Goal: Communication & Community: Answer question/provide support

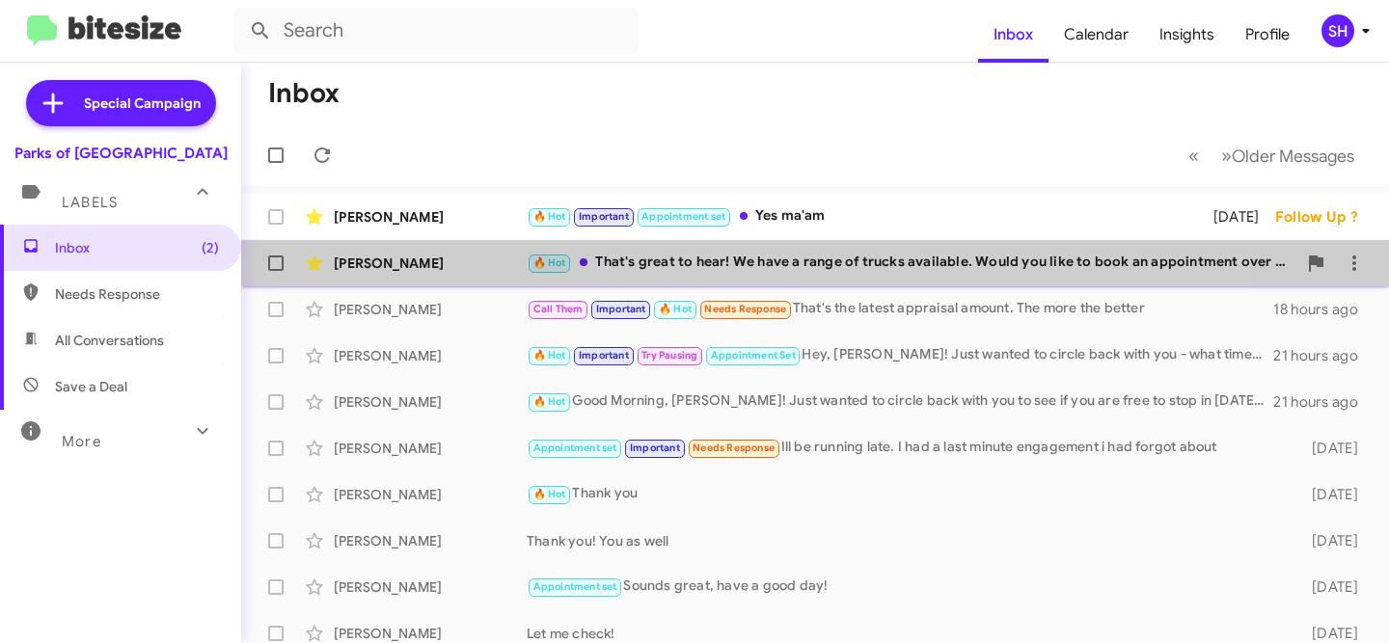
click at [708, 254] on div "🔥 Hot That's great to hear! We have a range of trucks available. Would you like…" at bounding box center [910, 263] width 769 height 22
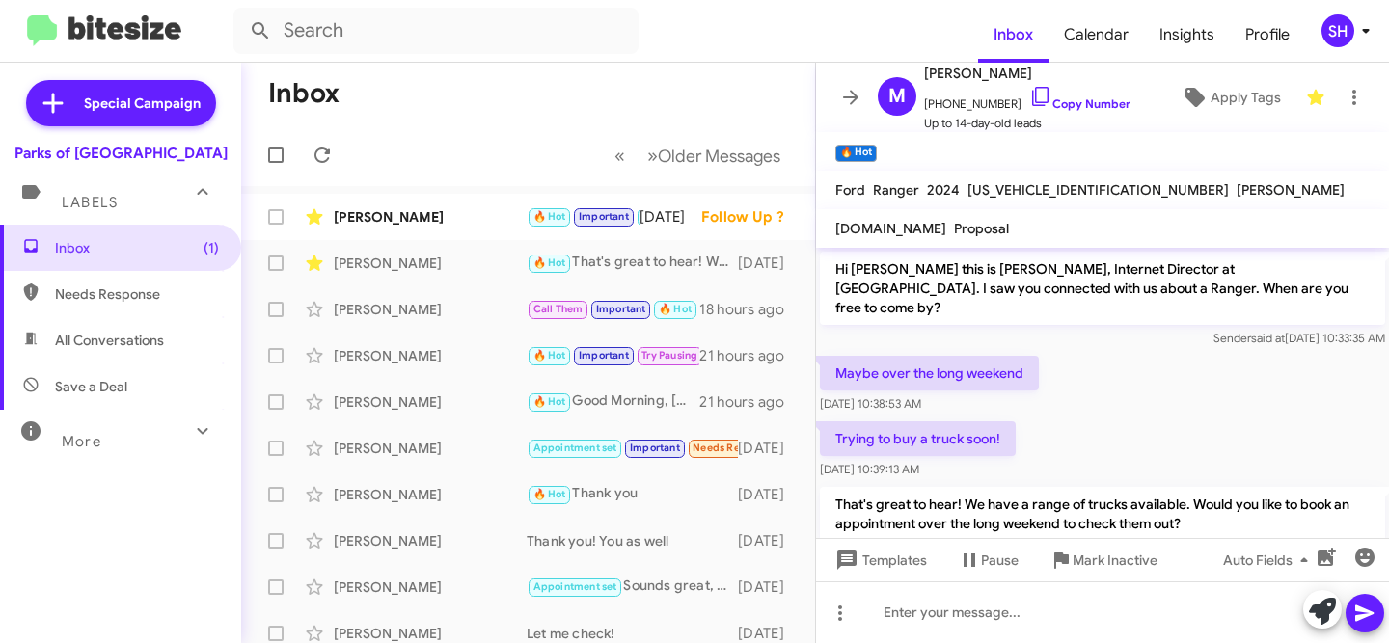
scroll to position [70, 0]
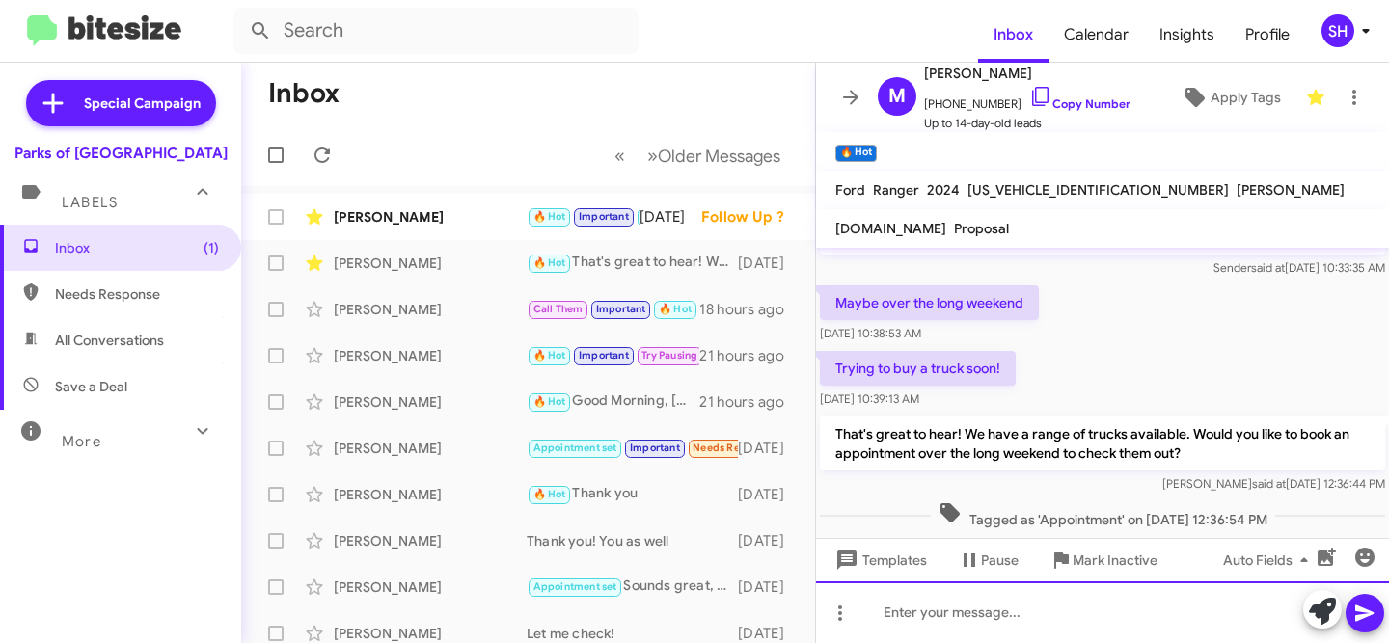
click at [956, 616] on div at bounding box center [1102, 612] width 573 height 62
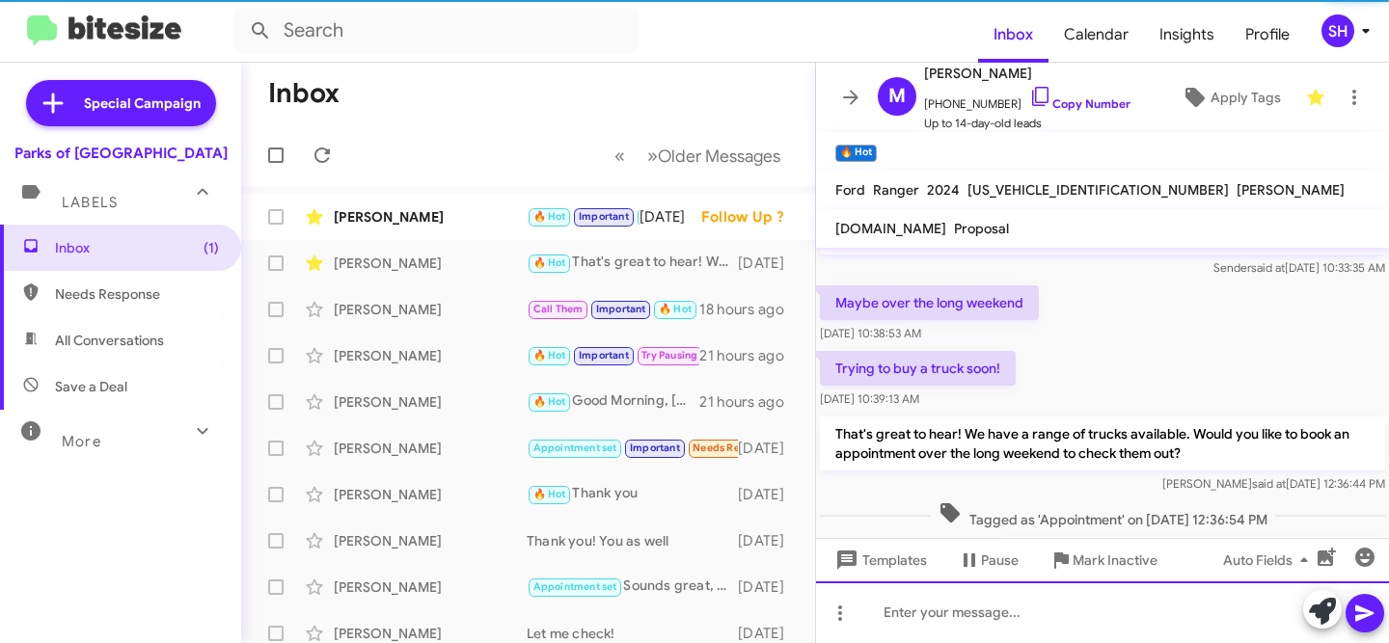
scroll to position [141, 0]
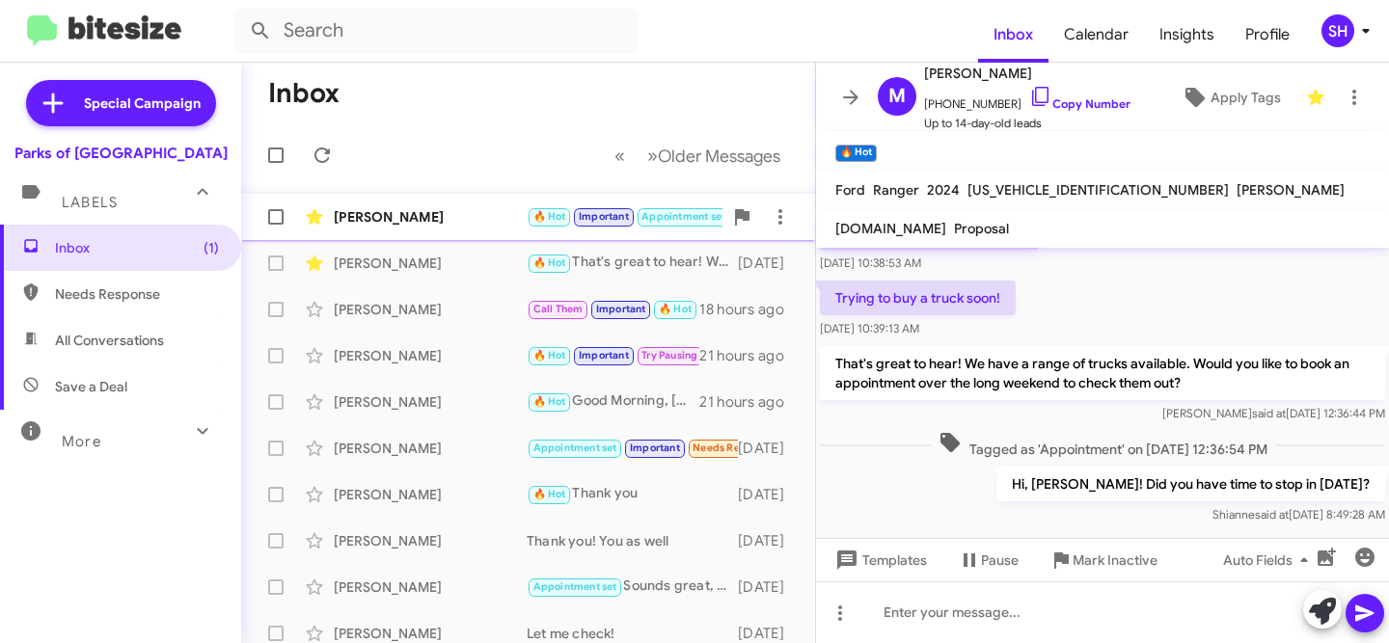
click at [496, 231] on div "Joe Demianiuk 🔥 Hot Important Appointment set Yes ma'am 4 days ago Follow Up ?" at bounding box center [527, 217] width 543 height 39
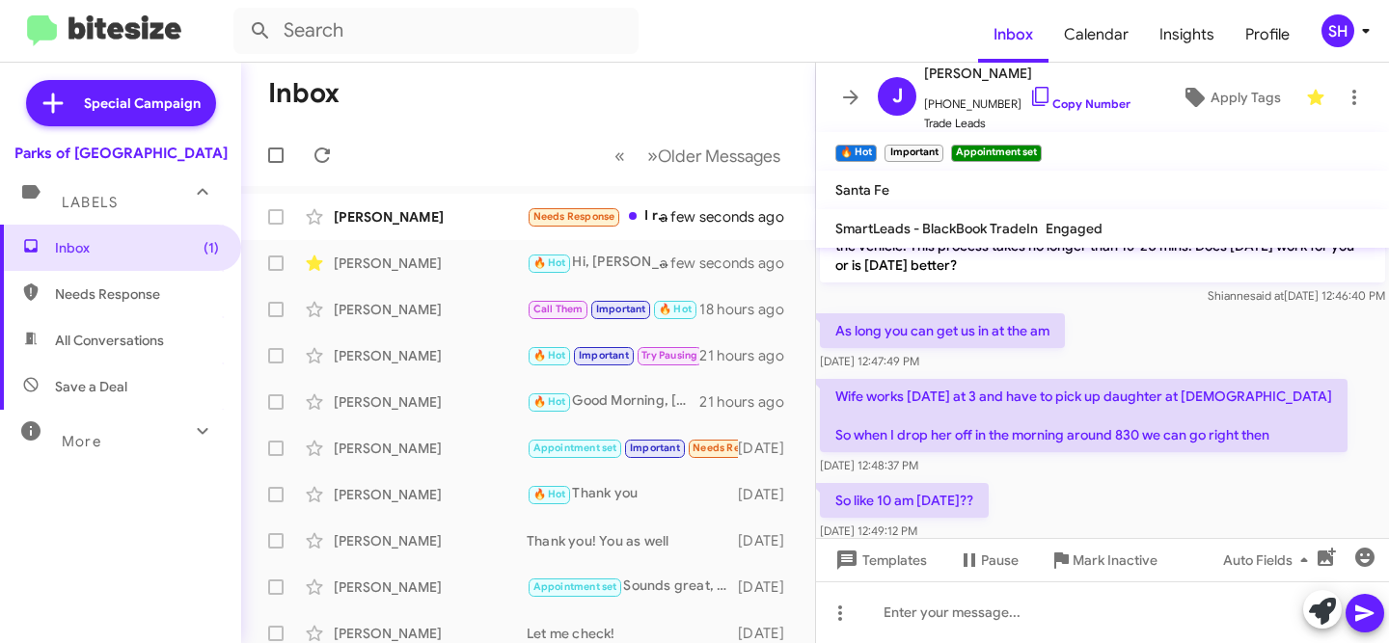
scroll to position [953, 0]
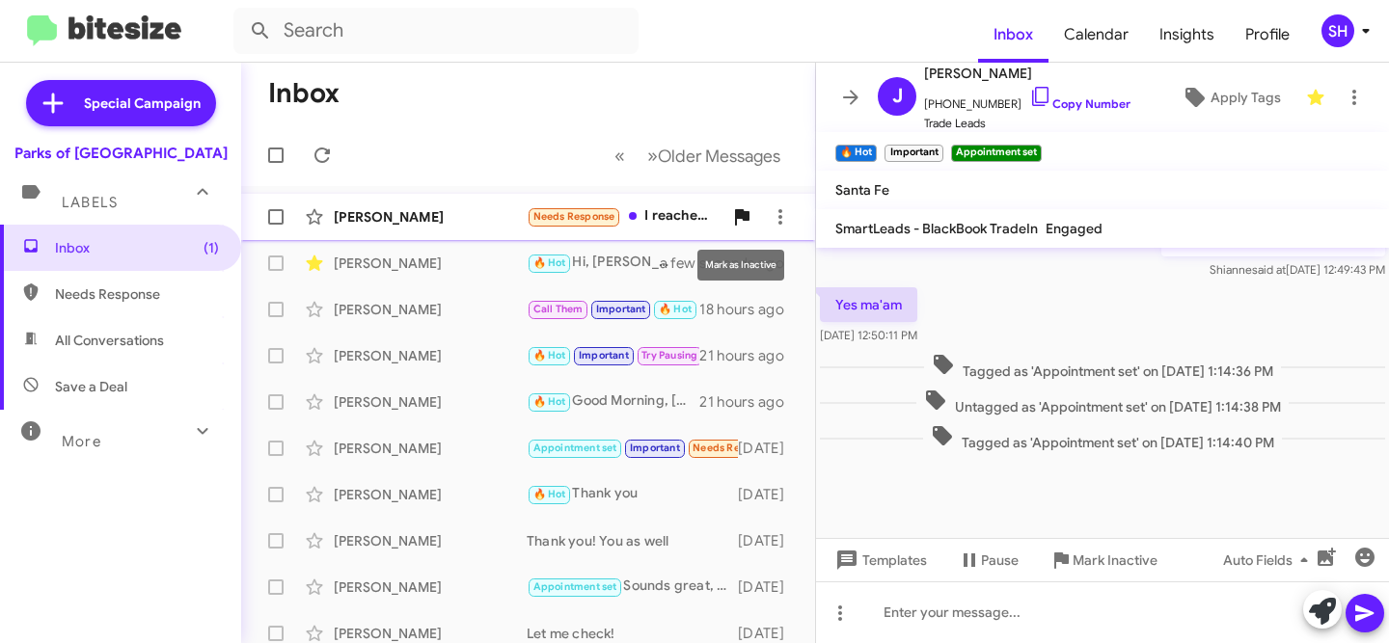
click at [755, 217] on span at bounding box center [741, 216] width 39 height 23
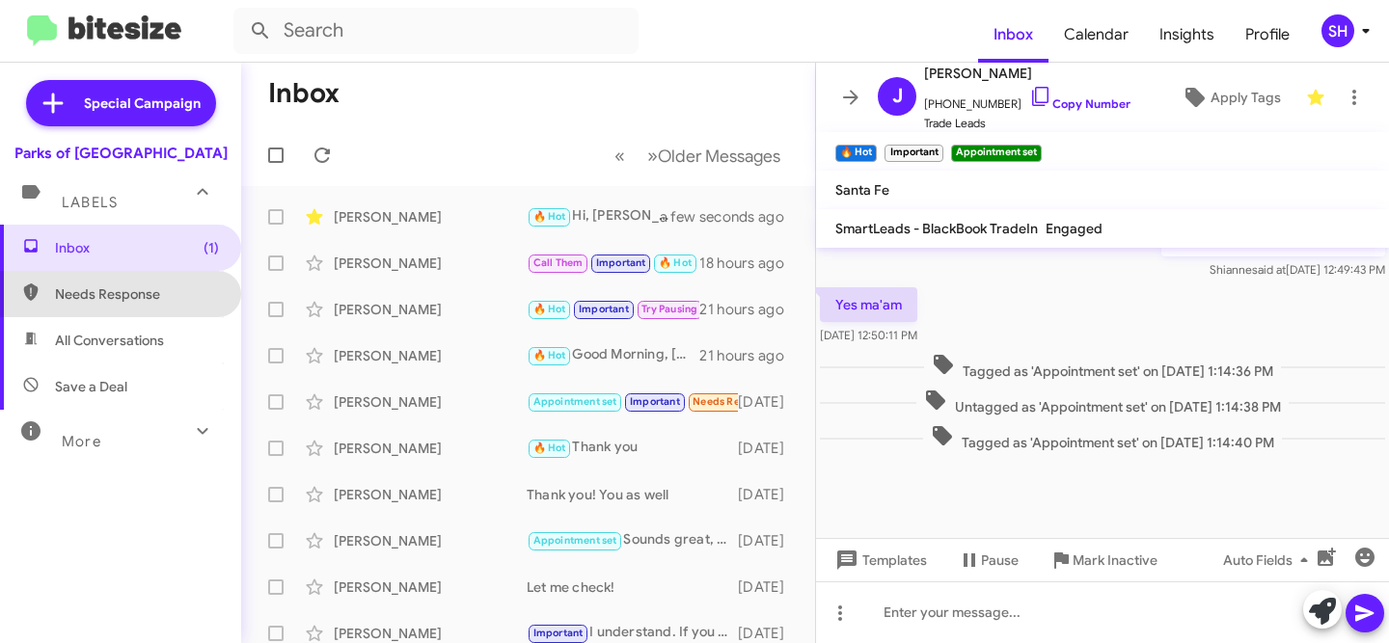
click at [197, 284] on span "Needs Response" at bounding box center [137, 293] width 164 height 19
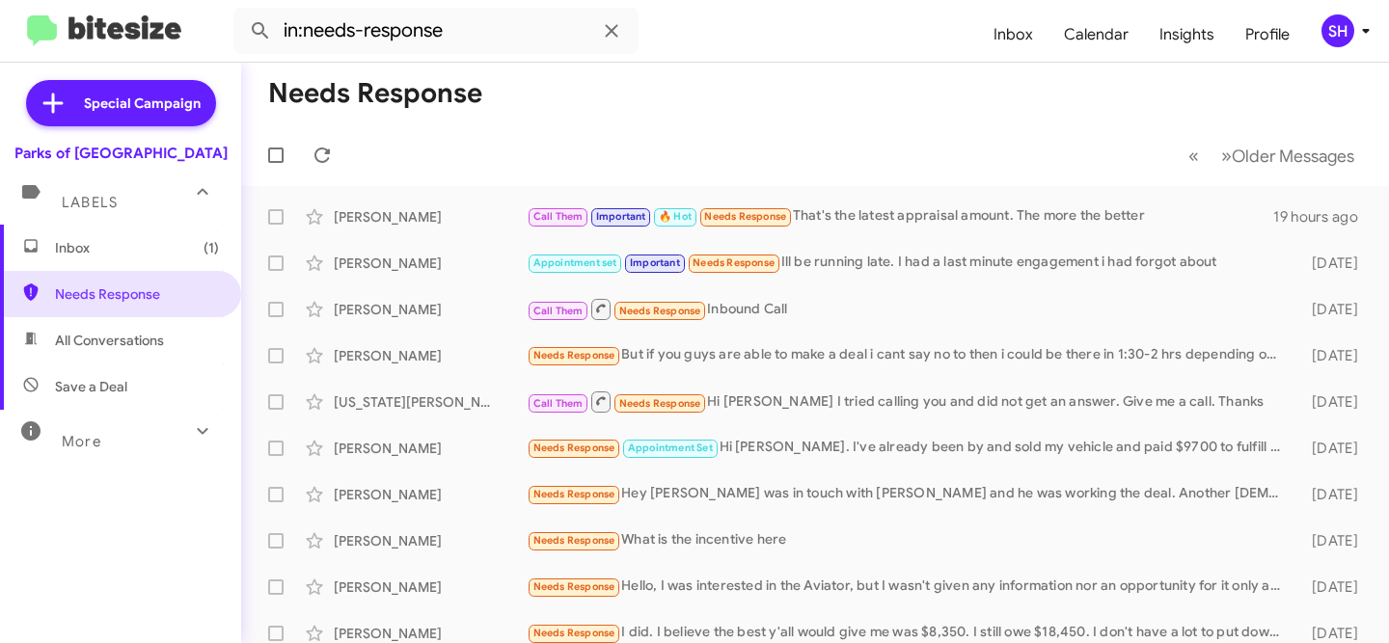
click at [196, 437] on icon at bounding box center [202, 430] width 23 height 23
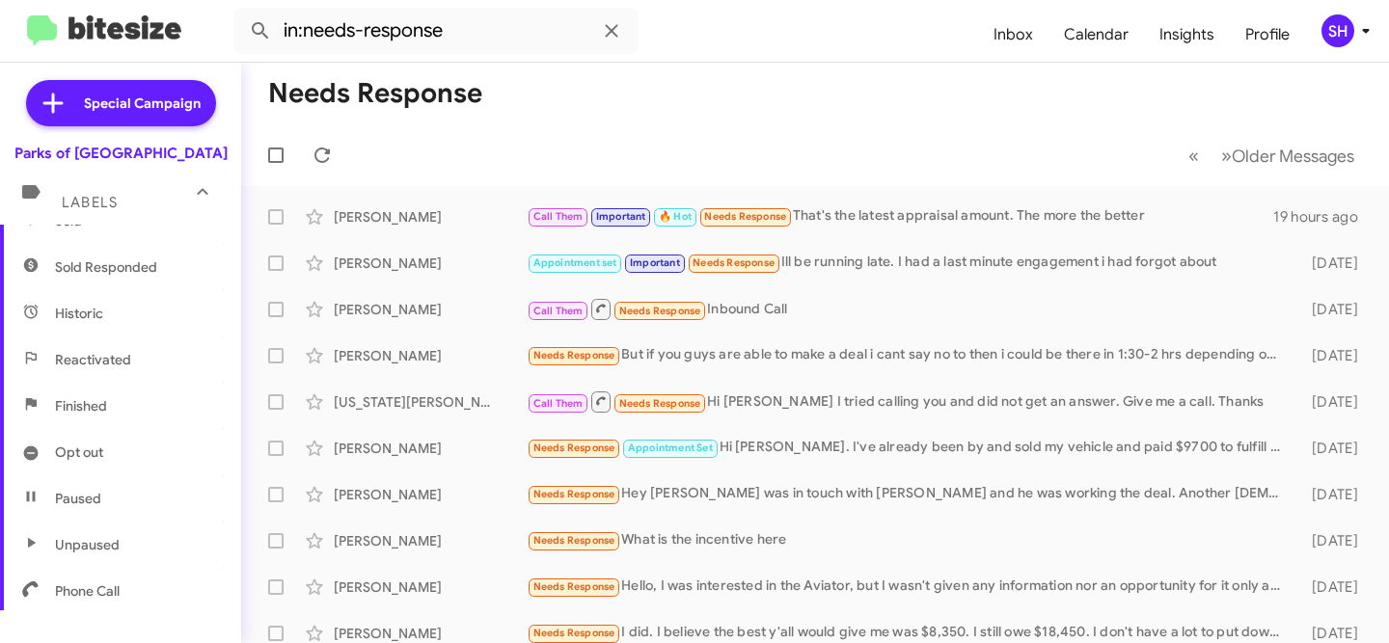
scroll to position [525, 0]
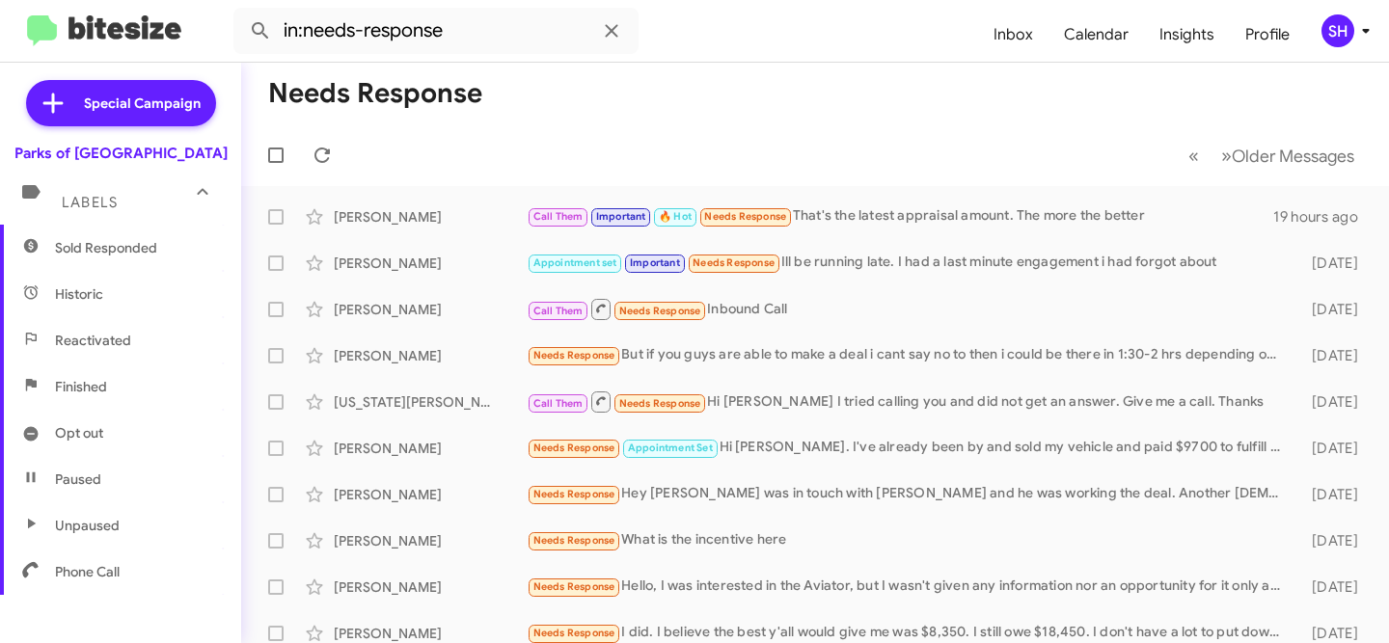
click at [84, 385] on span "Finished" at bounding box center [81, 386] width 52 height 19
type input "in:finished"
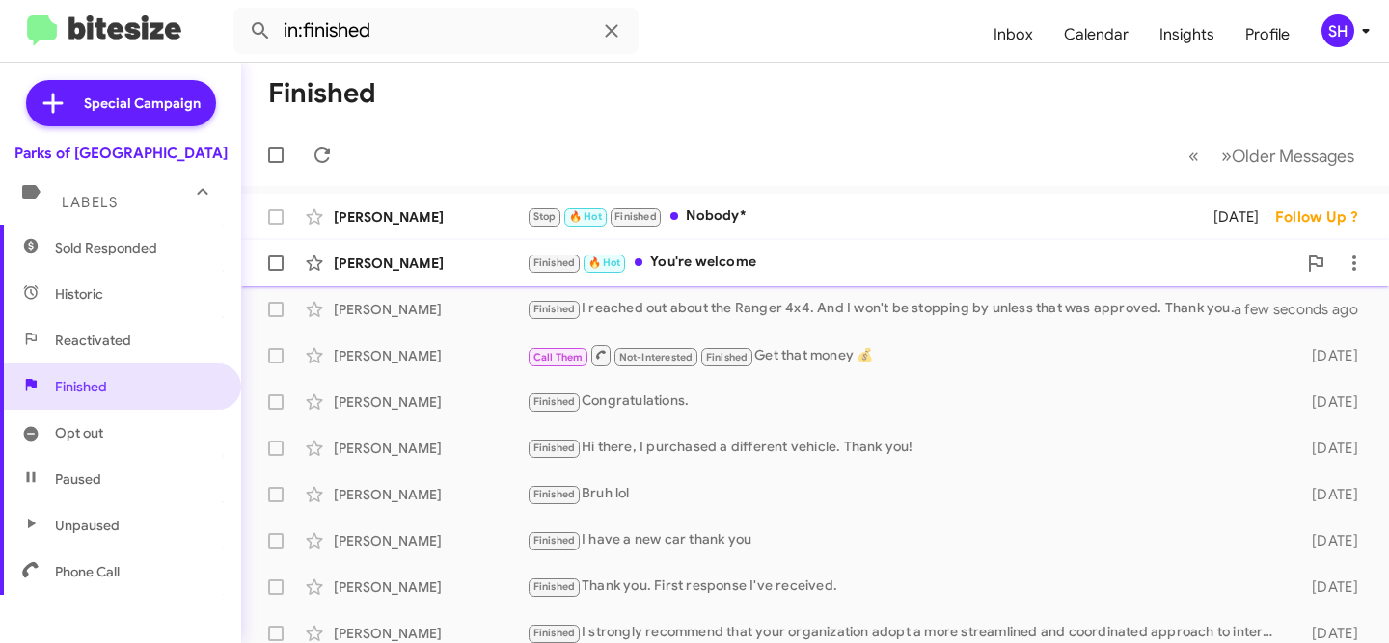
click at [802, 255] on div "Finished 🔥 Hot You're welcome" at bounding box center [910, 263] width 769 height 22
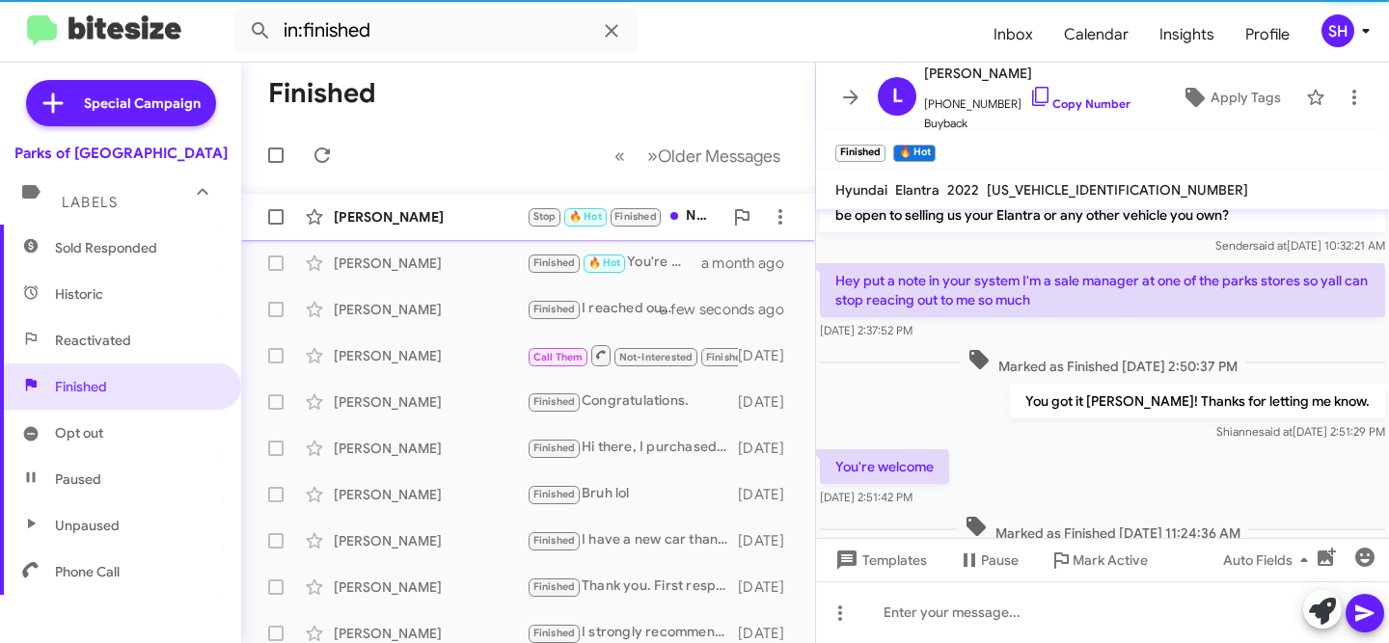
click at [413, 229] on div "Boris Rajovic Stop 🔥 Hot Finished Nobody* 10 days ago Follow Up ?" at bounding box center [527, 217] width 543 height 39
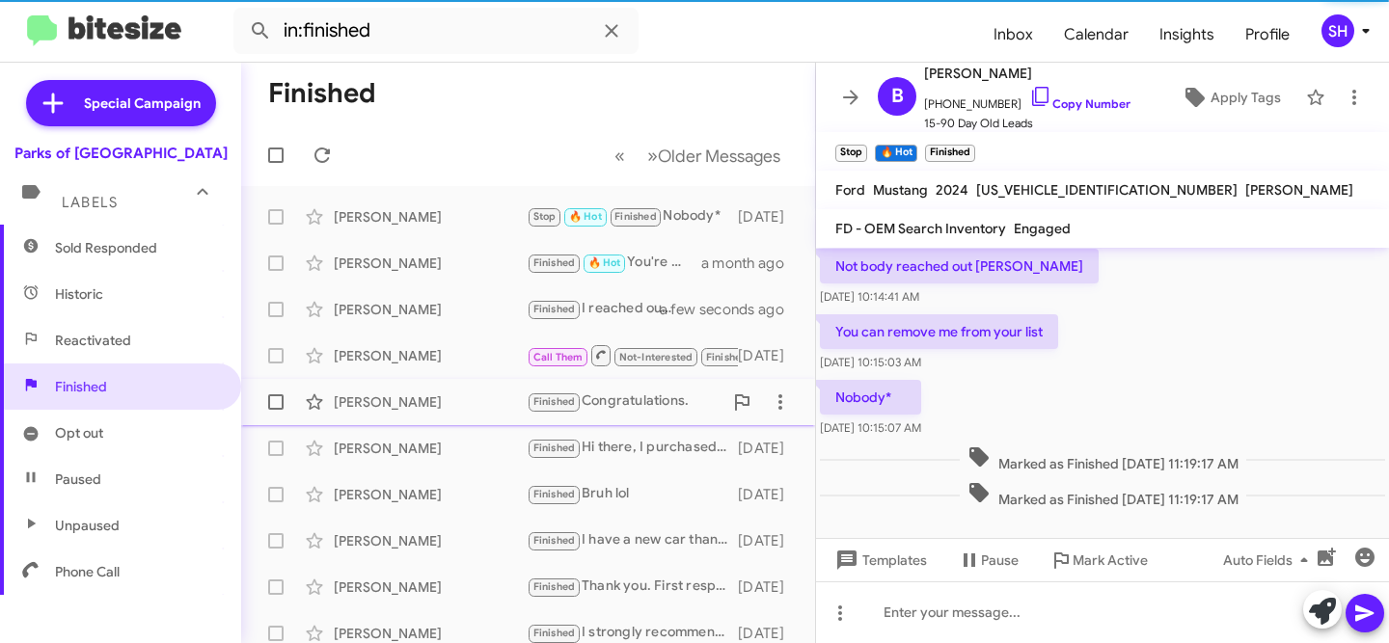
scroll to position [1020, 0]
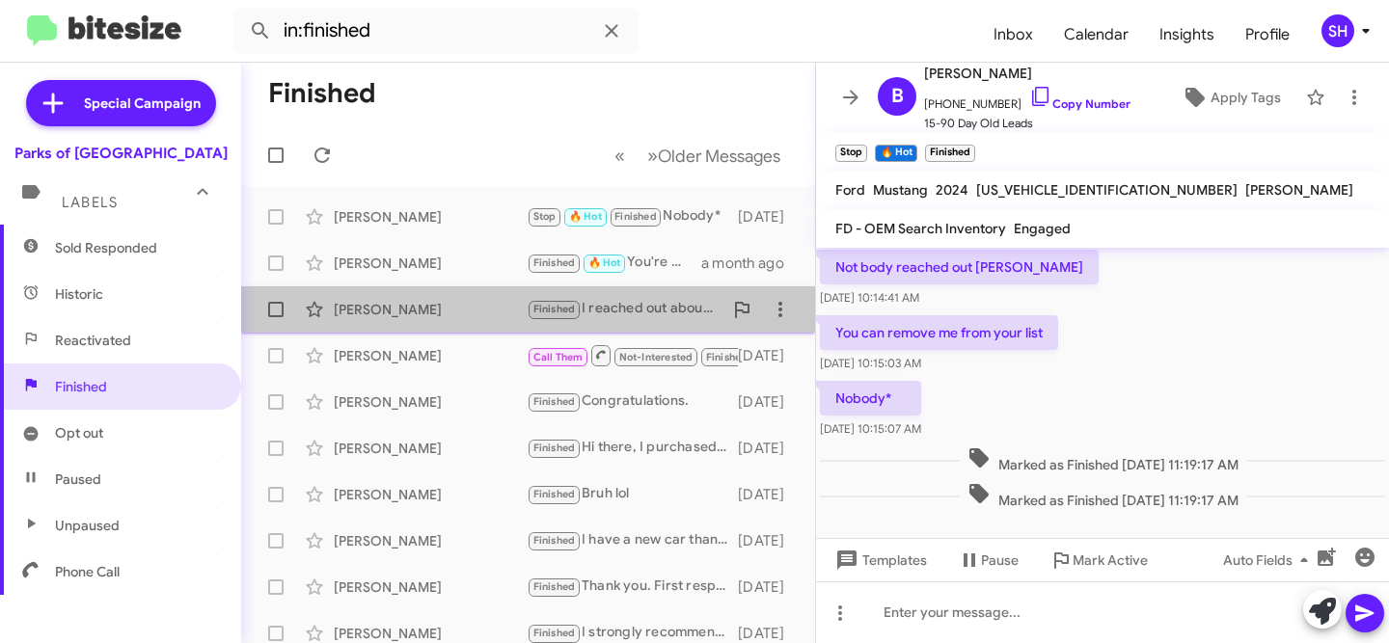
click at [408, 295] on div "Andrea Gillespie Finished I reached out about the Ranger 4x4. And I won't be st…" at bounding box center [527, 309] width 543 height 39
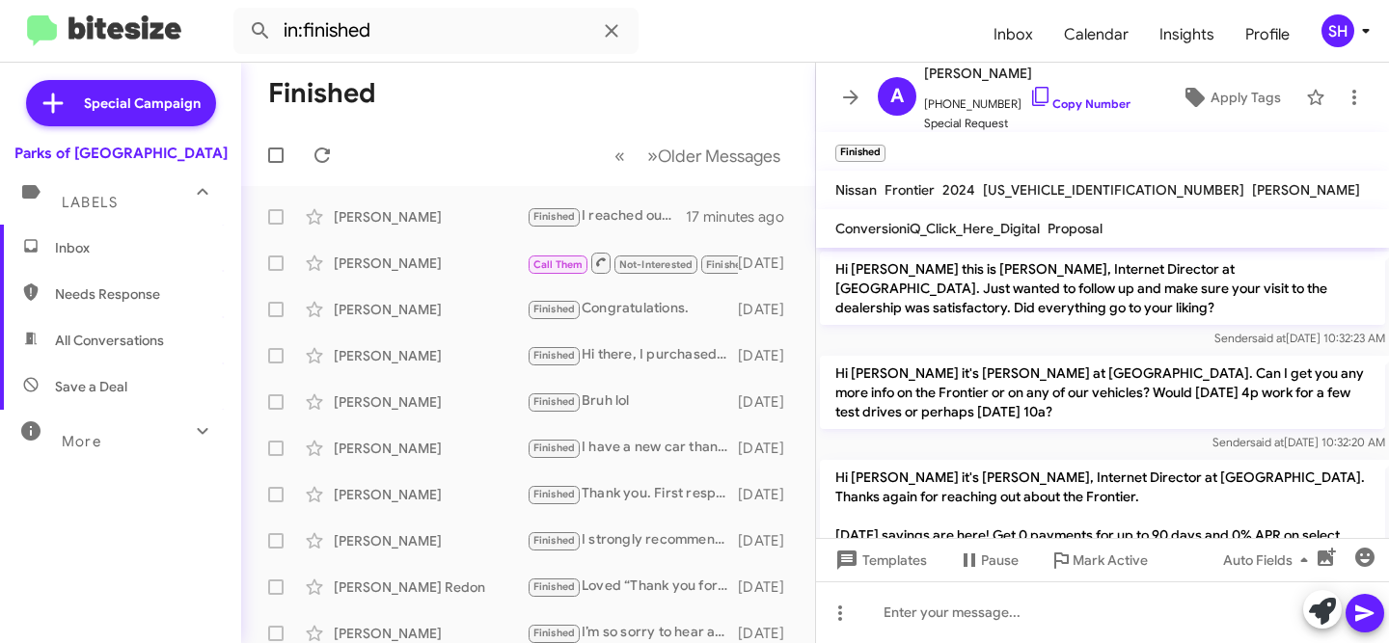
scroll to position [283, 0]
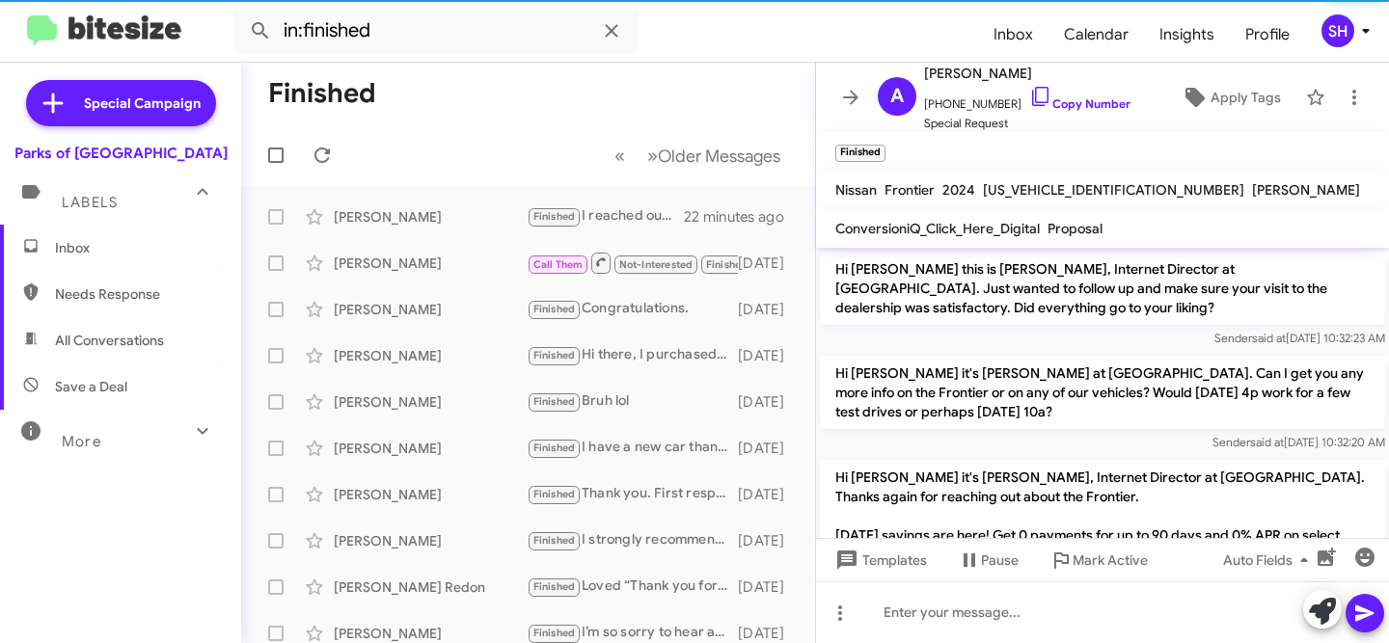
scroll to position [244, 0]
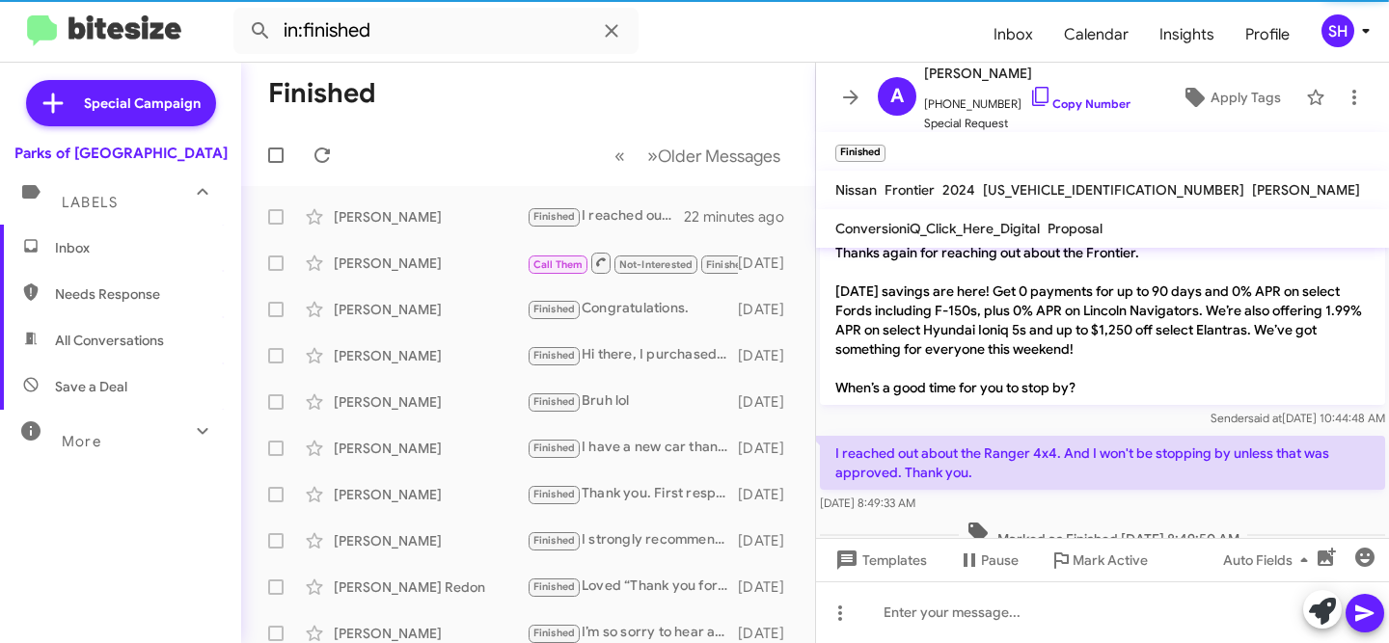
click at [77, 259] on span "Inbox" at bounding box center [120, 248] width 241 height 46
